Goal: Information Seeking & Learning: Learn about a topic

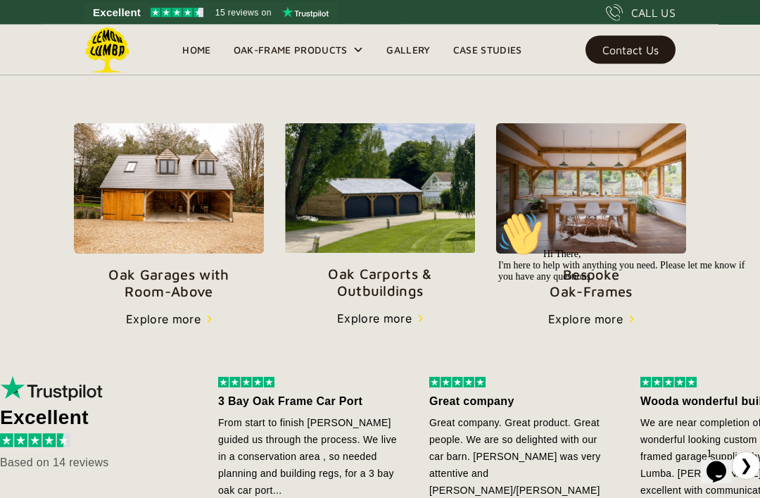
scroll to position [465, 0]
click at [616, 253] on div "Hi There, I'm here to help with anything you need. Please let me know if you ha…" at bounding box center [624, 247] width 253 height 70
click at [498, 212] on icon "Chat attention grabber" at bounding box center [498, 212] width 0 height 0
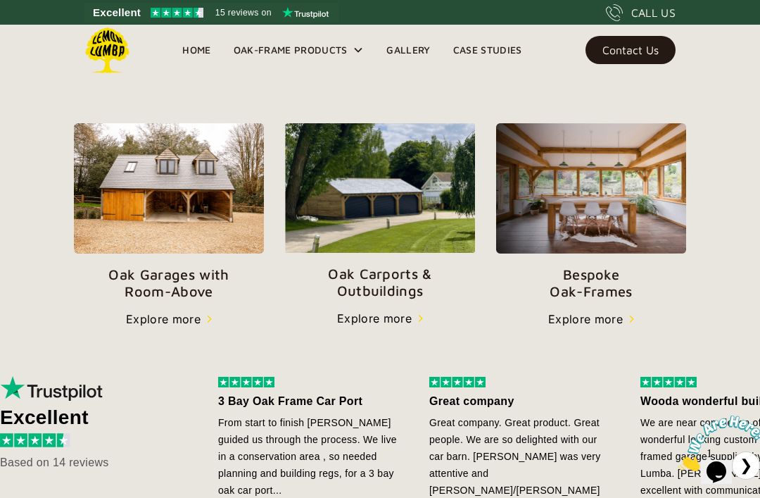
click at [591, 281] on p "Bespoke   Oak-Frames" at bounding box center [591, 283] width 190 height 34
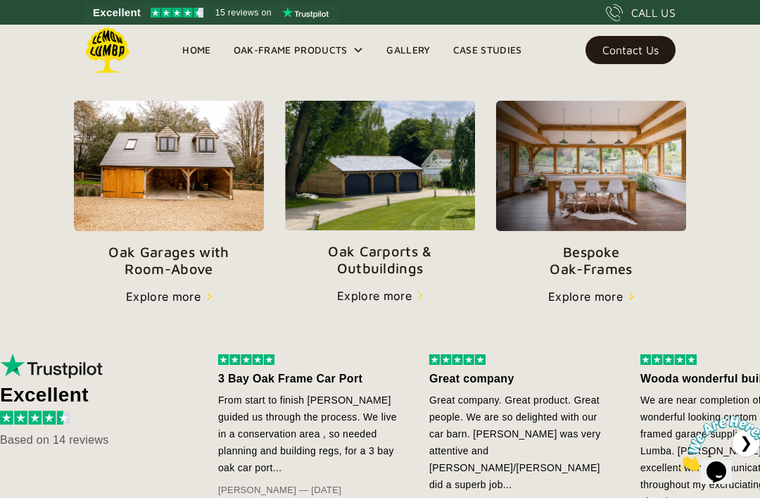
click at [402, 296] on div "Explore more" at bounding box center [374, 295] width 75 height 17
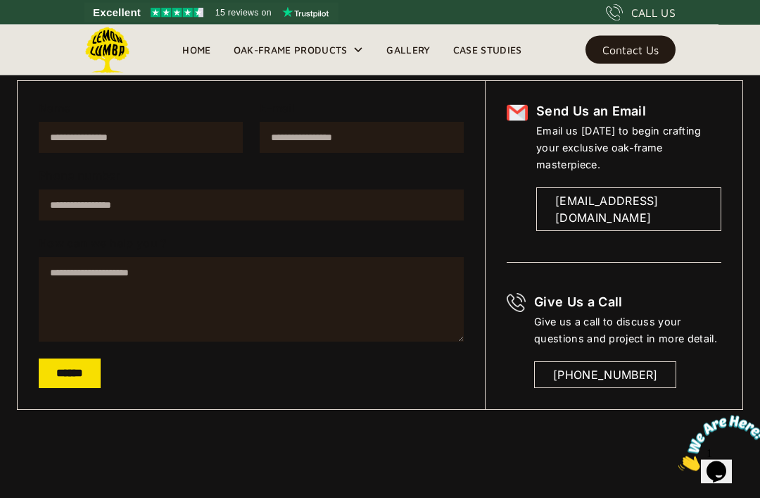
scroll to position [236, 0]
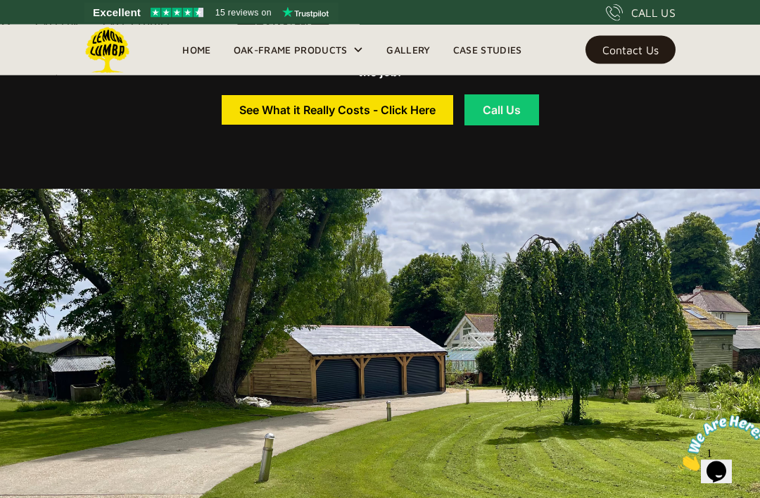
scroll to position [641, 0]
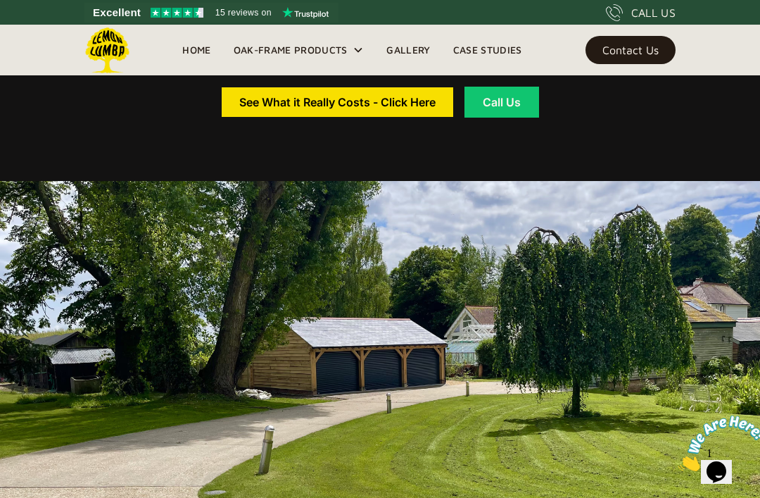
click at [354, 107] on div "See What it Really Costs - Click Here" at bounding box center [337, 102] width 196 height 10
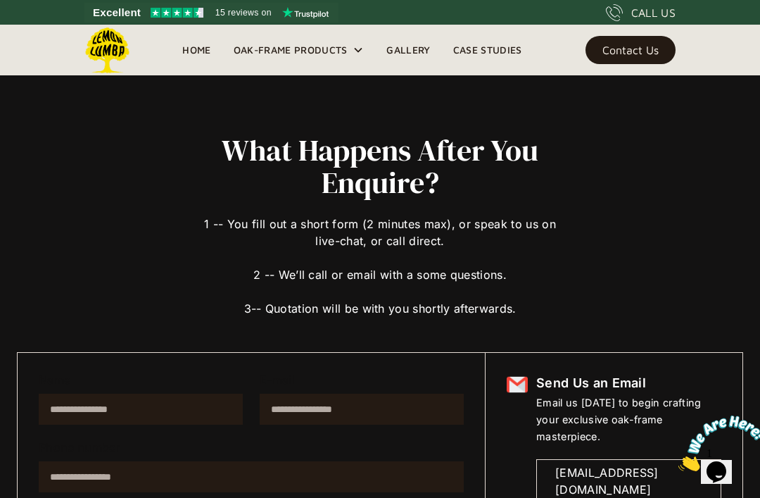
click at [324, 46] on div "Oak-Frame Products" at bounding box center [291, 50] width 114 height 17
